Goal: Task Accomplishment & Management: Manage account settings

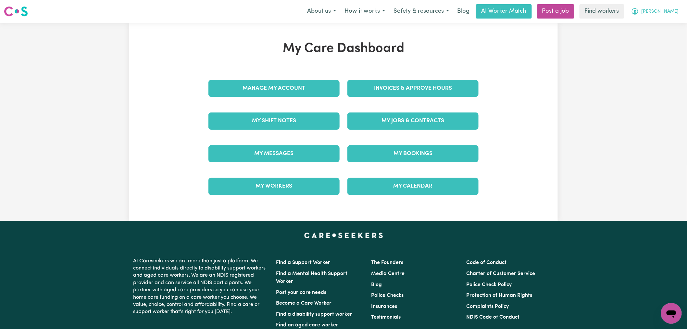
click at [677, 8] on span "[PERSON_NAME]" at bounding box center [660, 11] width 37 height 7
click at [662, 39] on link "Logout" at bounding box center [657, 37] width 51 height 12
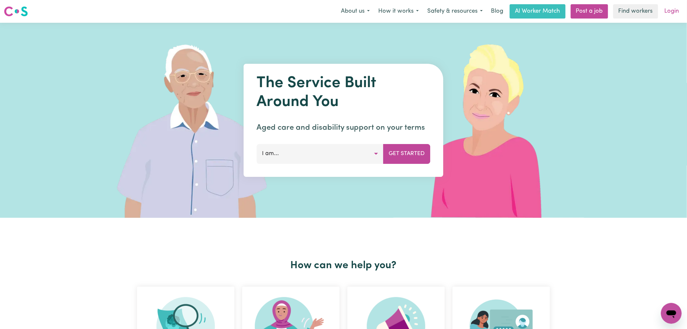
click at [675, 9] on link "Login" at bounding box center [672, 11] width 22 height 14
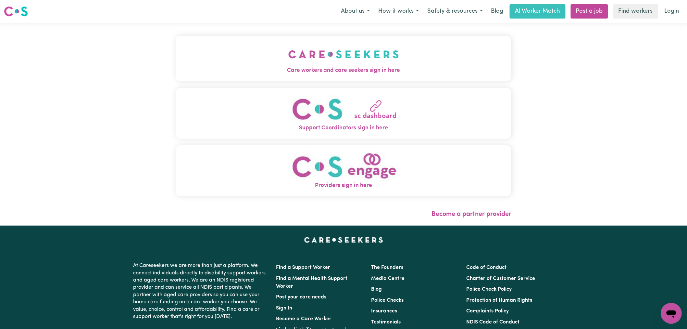
click at [275, 74] on span "Care workers and care seekers sign in here" at bounding box center [344, 70] width 336 height 8
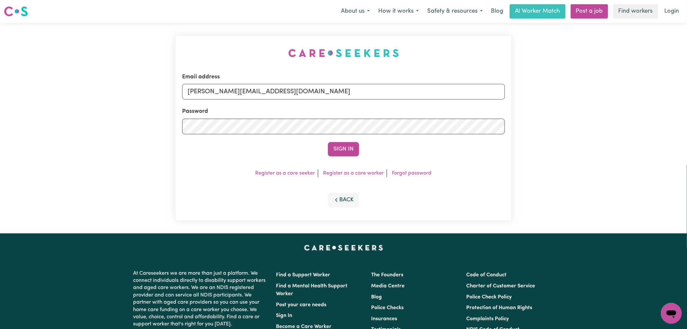
click at [371, 149] on div "Sign In" at bounding box center [343, 149] width 323 height 14
click at [355, 149] on button "Sign In" at bounding box center [343, 149] width 31 height 14
